Goal: Transaction & Acquisition: Purchase product/service

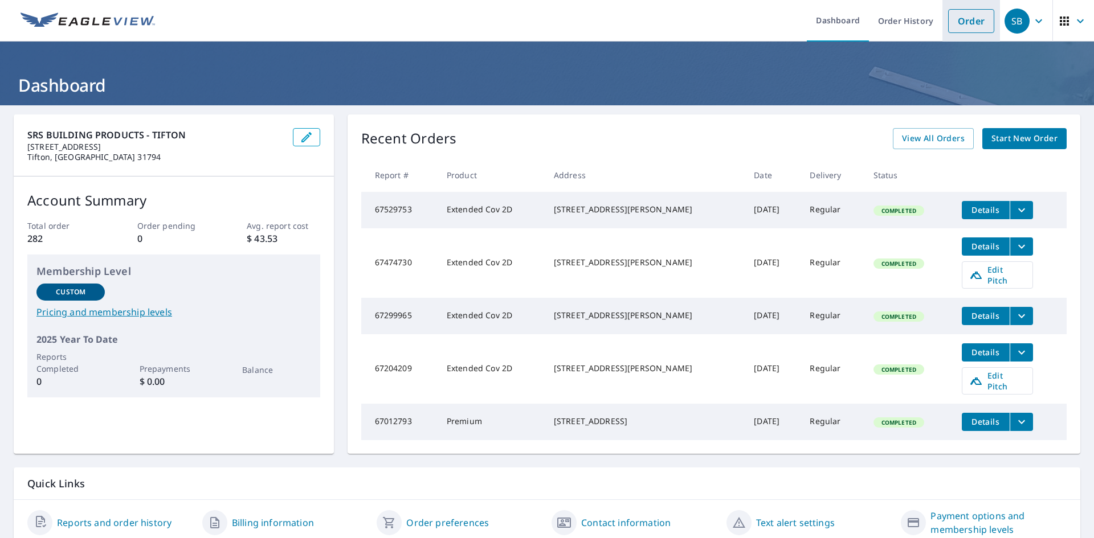
click at [976, 21] on link "Order" at bounding box center [971, 21] width 46 height 24
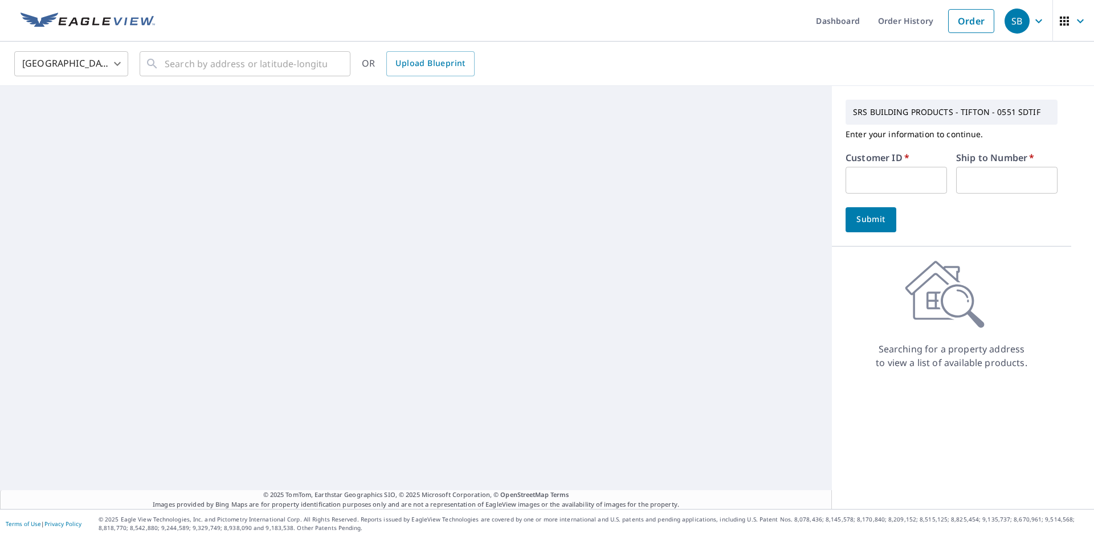
click at [898, 173] on input "text" at bounding box center [895, 180] width 101 height 27
type input "HVS550"
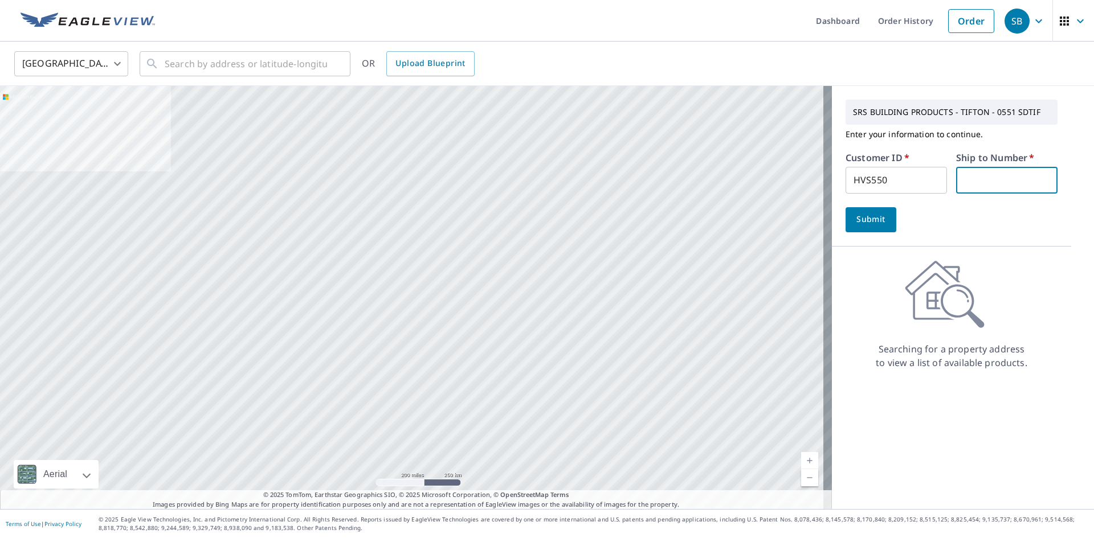
click at [977, 172] on input "text" at bounding box center [1006, 180] width 101 height 27
type input "1"
click at [861, 222] on span "Submit" at bounding box center [870, 219] width 32 height 14
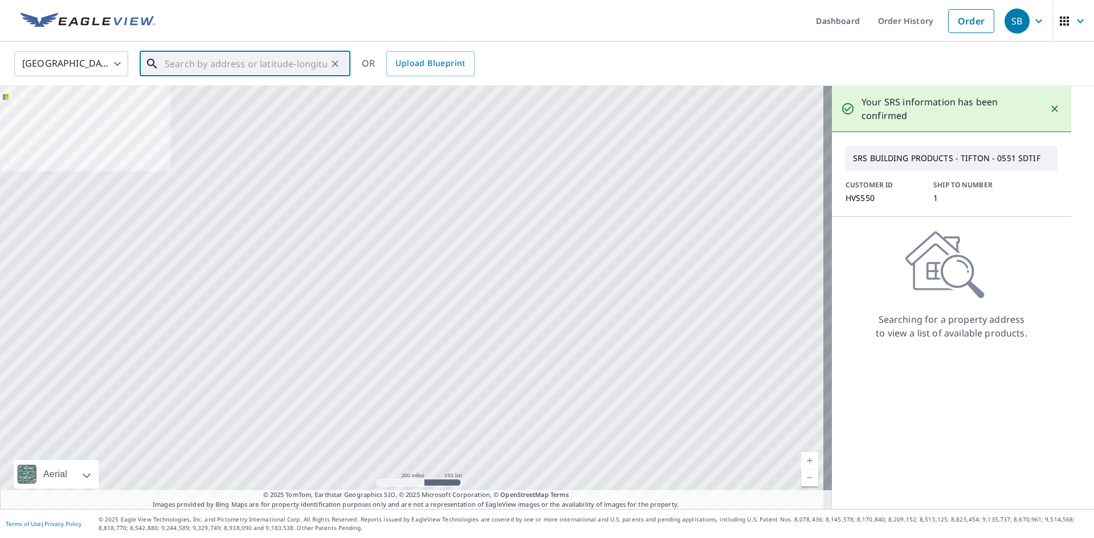
click at [223, 63] on input "text" at bounding box center [246, 64] width 162 height 32
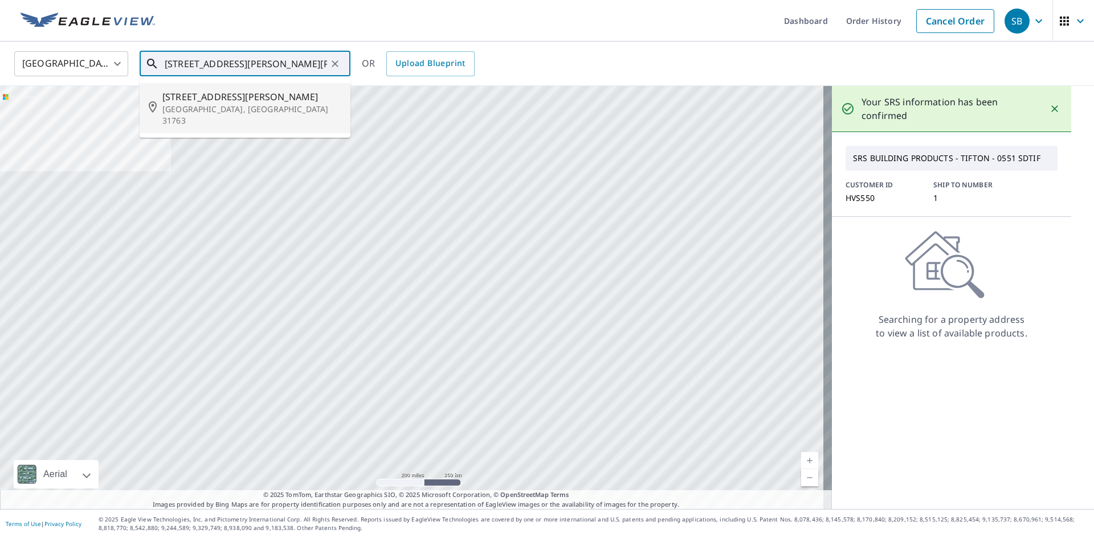
click at [221, 99] on span "[STREET_ADDRESS][PERSON_NAME]" at bounding box center [251, 97] width 179 height 14
type input "[STREET_ADDRESS][PERSON_NAME][PERSON_NAME]"
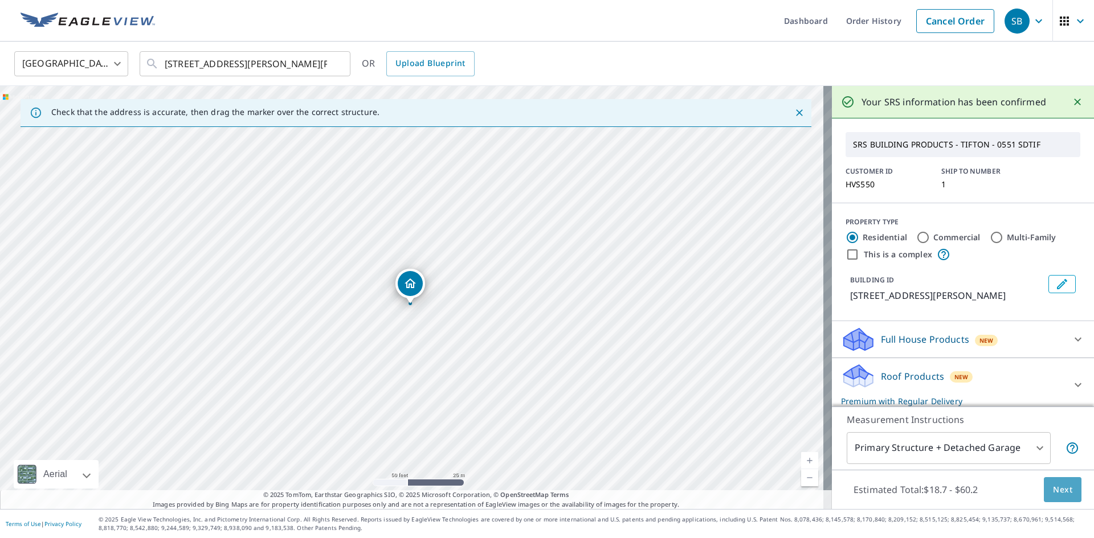
click at [1053, 496] on span "Next" at bounding box center [1062, 490] width 19 height 14
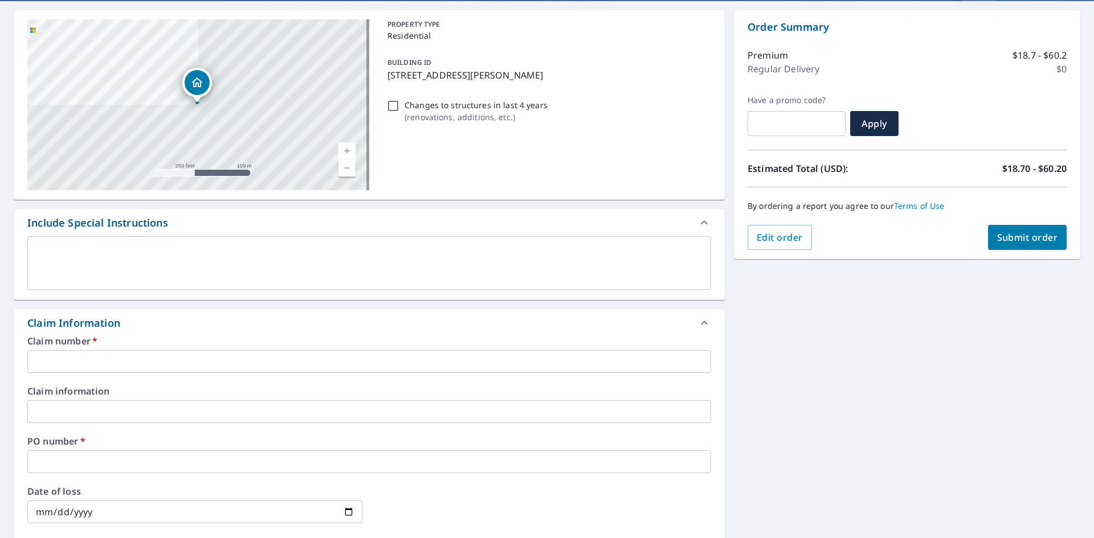
scroll to position [114, 0]
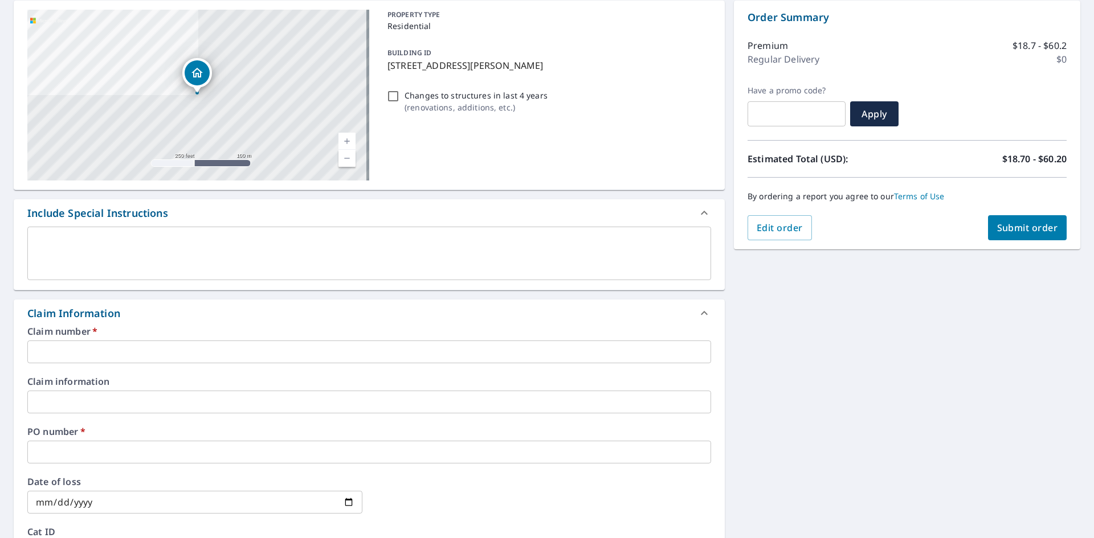
click at [52, 354] on input "text" at bounding box center [368, 352] width 683 height 23
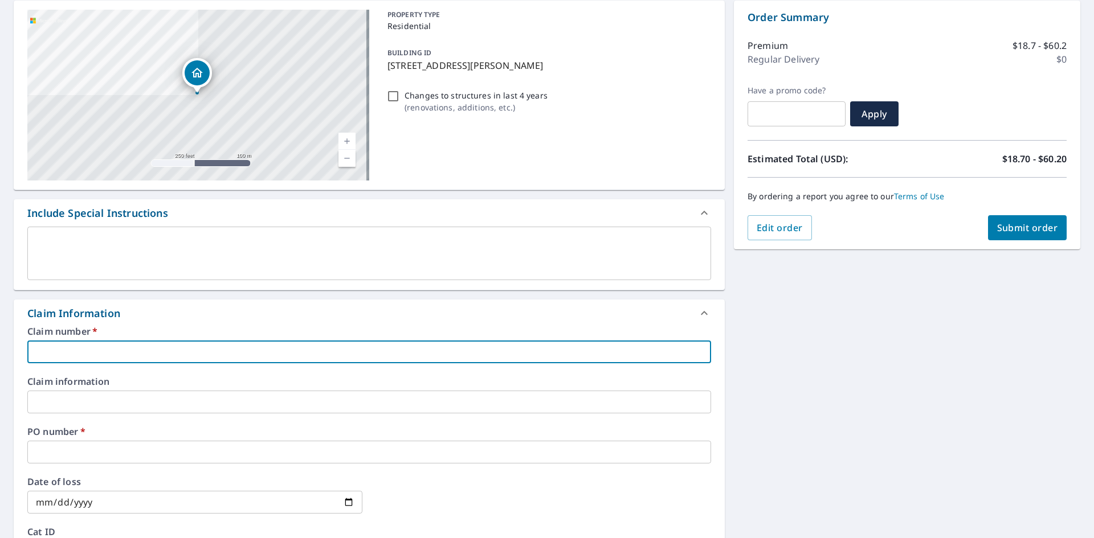
type input "N"
checkbox input "true"
type input "NA"
checkbox input "true"
type input "NA"
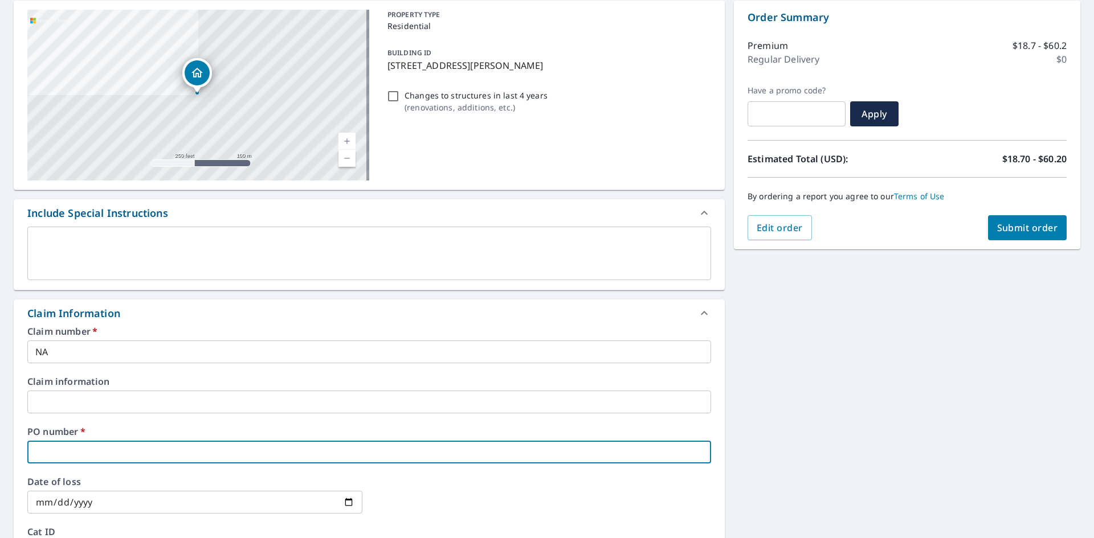
type input "1"
checkbox input "true"
type input "15"
checkbox input "true"
type input "155"
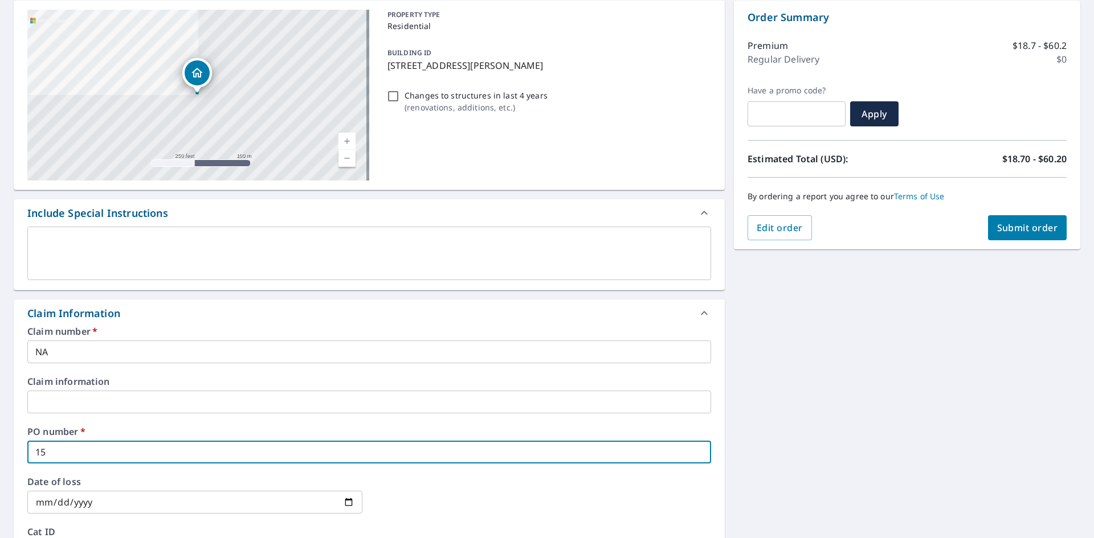
checkbox input "true"
type input "155"
checkbox input "true"
type input "155 F"
checkbox input "true"
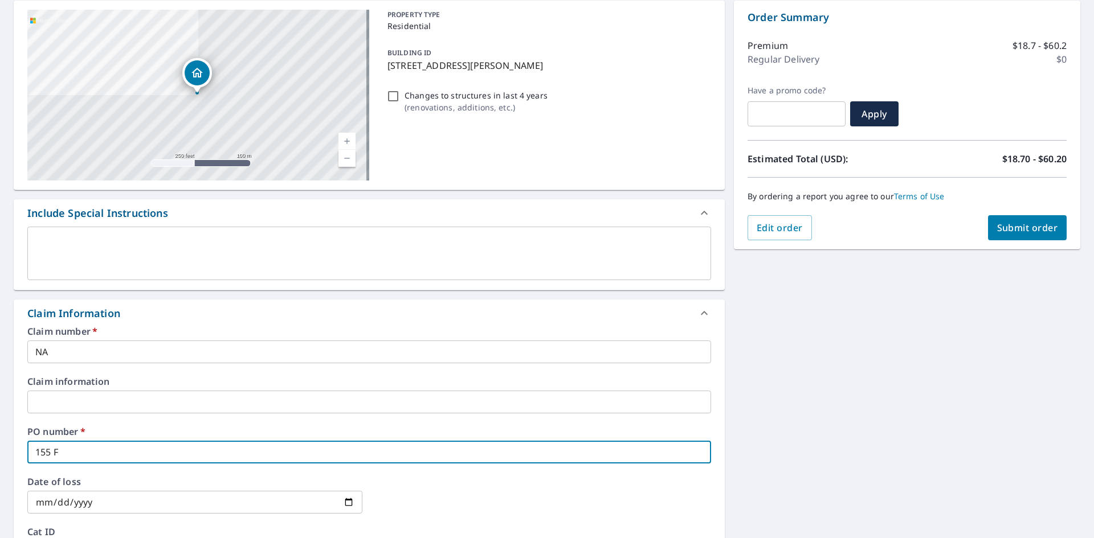
type input "155 Fo"
checkbox input "true"
type input "155 Fow"
checkbox input "true"
type input "155 Fowl"
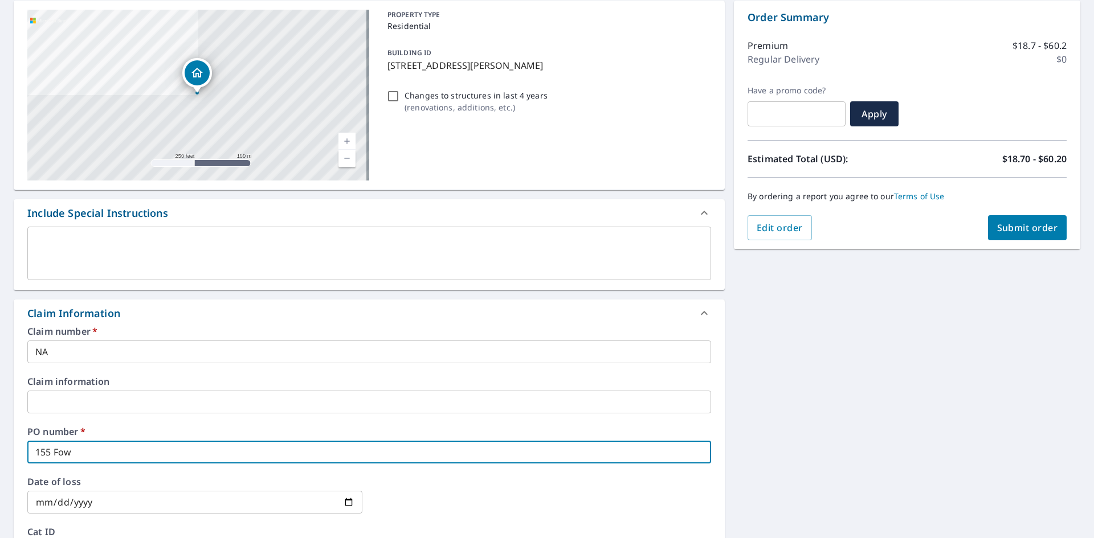
checkbox input "true"
type input "155 [PERSON_NAME]"
checkbox input "true"
type input "155 [PERSON_NAME]"
checkbox input "true"
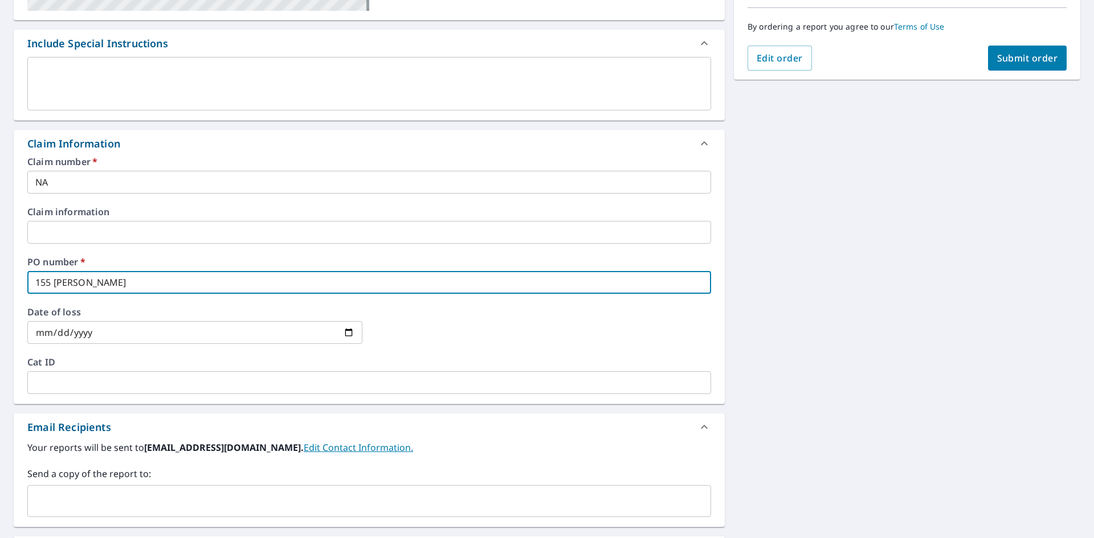
scroll to position [342, 0]
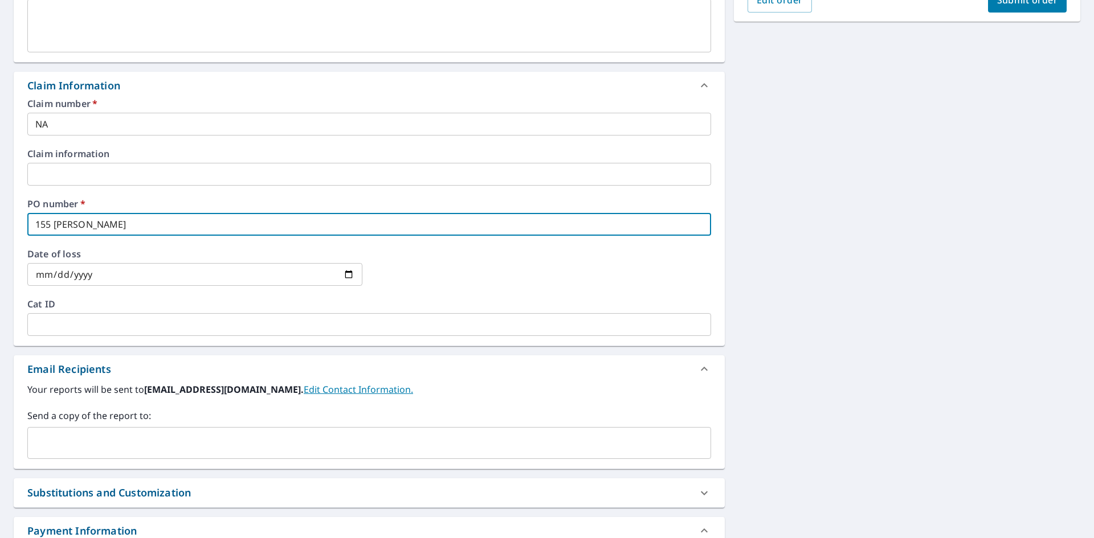
type input "155 [PERSON_NAME]"
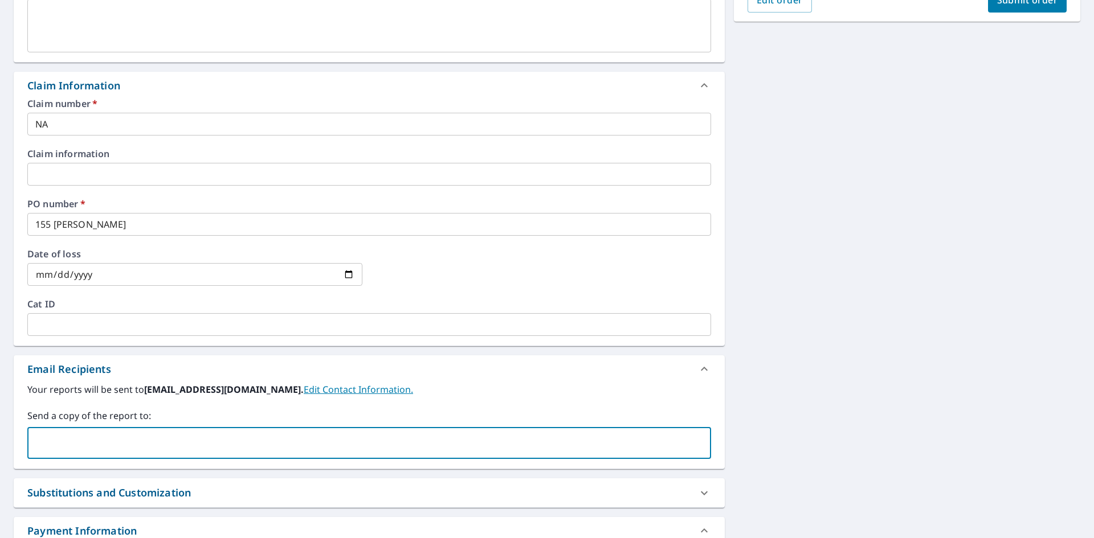
click at [100, 448] on input "text" at bounding box center [360, 443] width 656 height 22
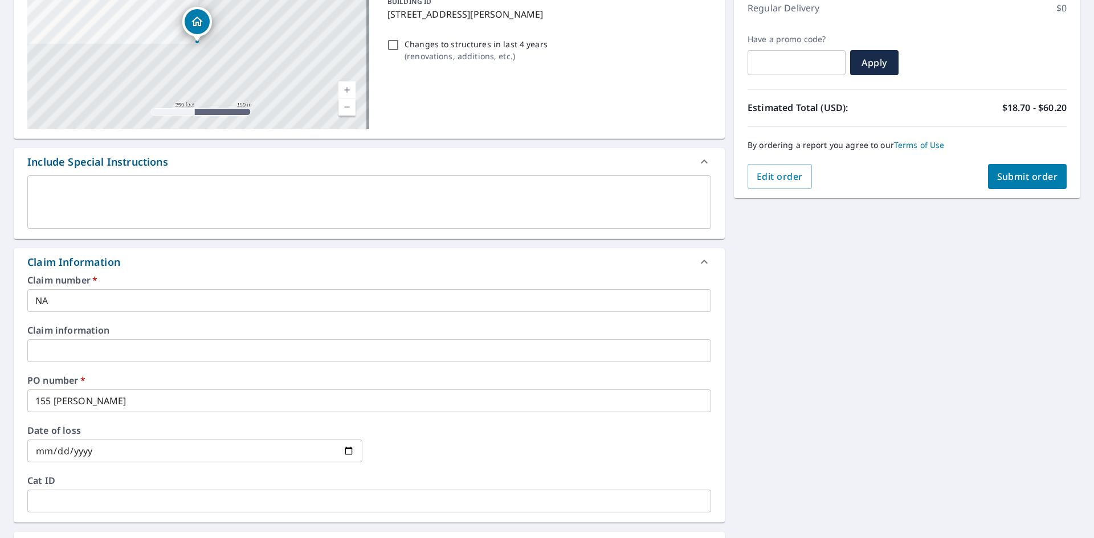
scroll to position [33, 0]
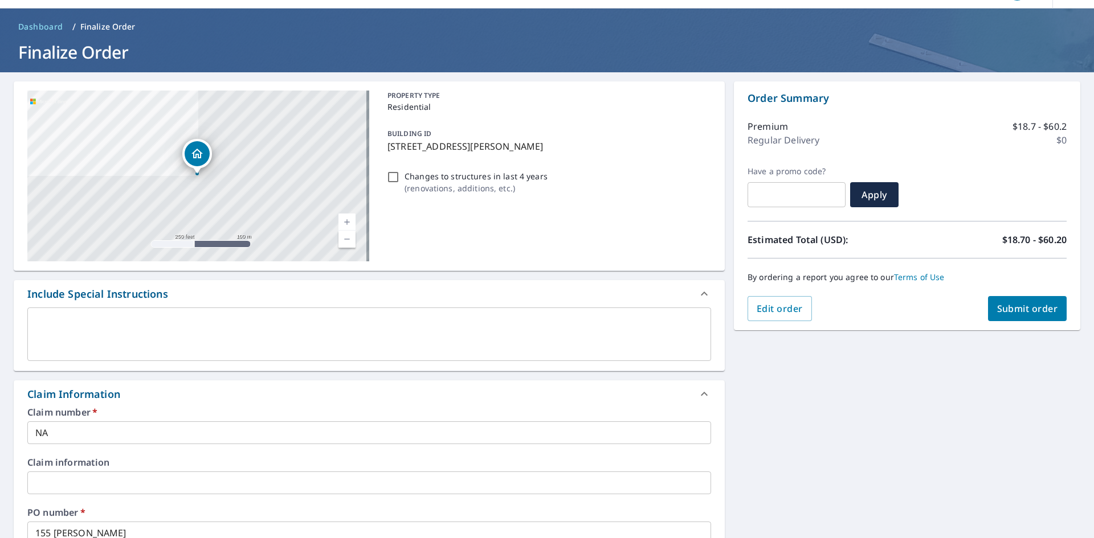
type input "[EMAIL_ADDRESS][DOMAIN_NAME]"
click at [1043, 321] on div "Order Summary Premium $18.7 - $60.2 Regular Delivery $0 Have a promo code? ​ Ap…" at bounding box center [907, 205] width 346 height 249
click at [1043, 318] on button "Submit order" at bounding box center [1027, 308] width 79 height 25
checkbox input "true"
